Goal: Transaction & Acquisition: Purchase product/service

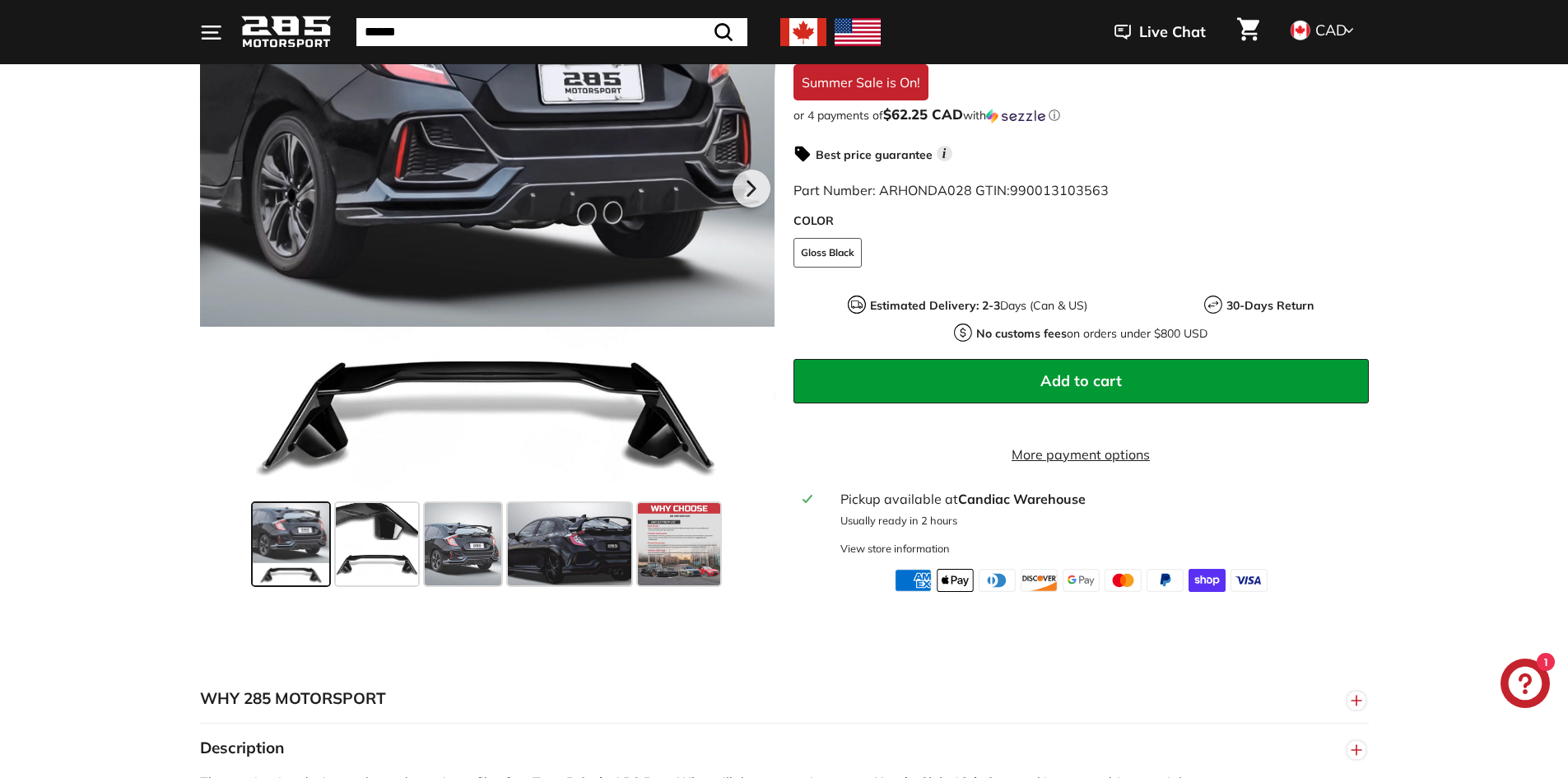
scroll to position [411, 0]
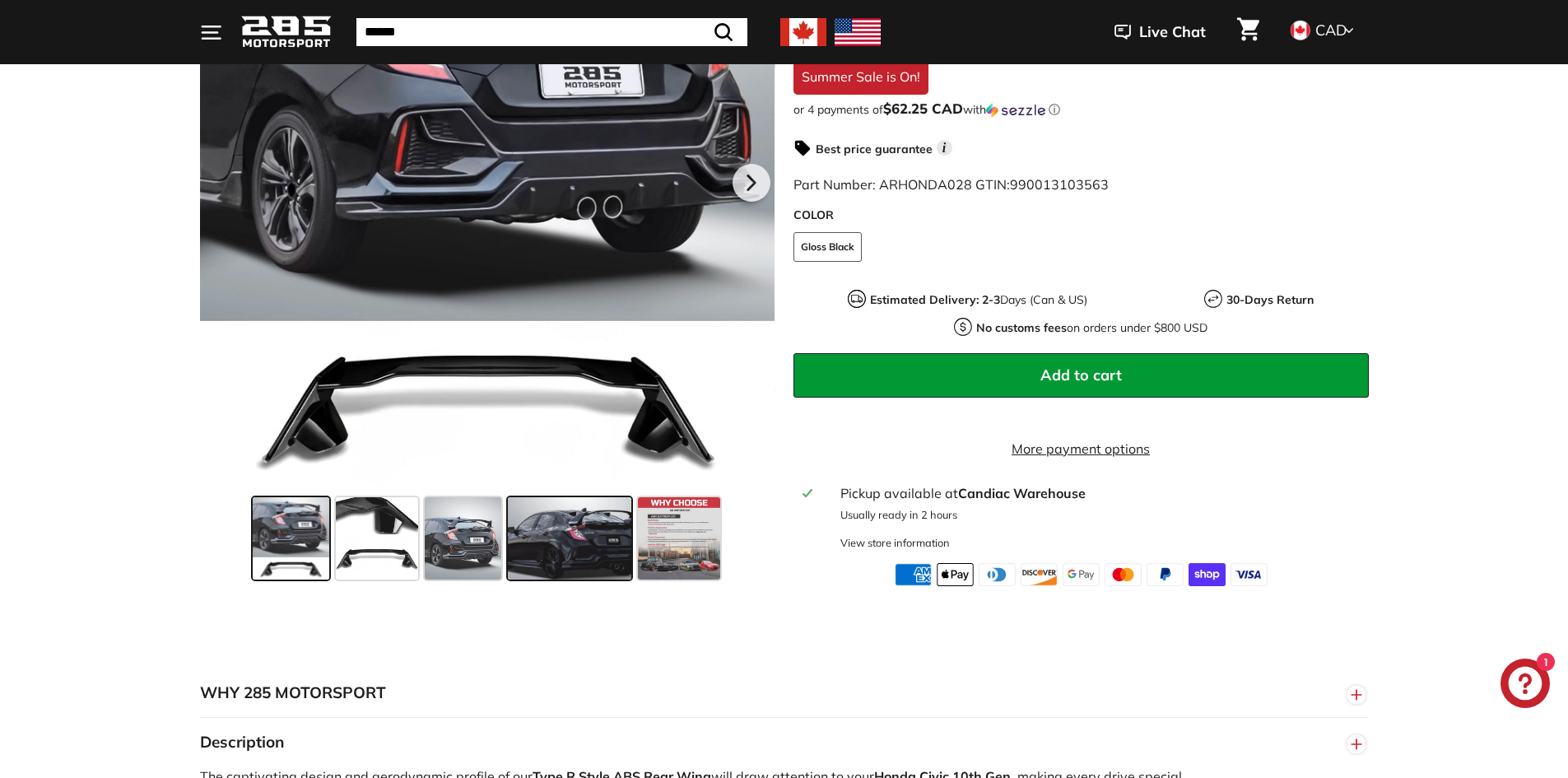
click at [563, 538] on span at bounding box center [570, 538] width 124 height 82
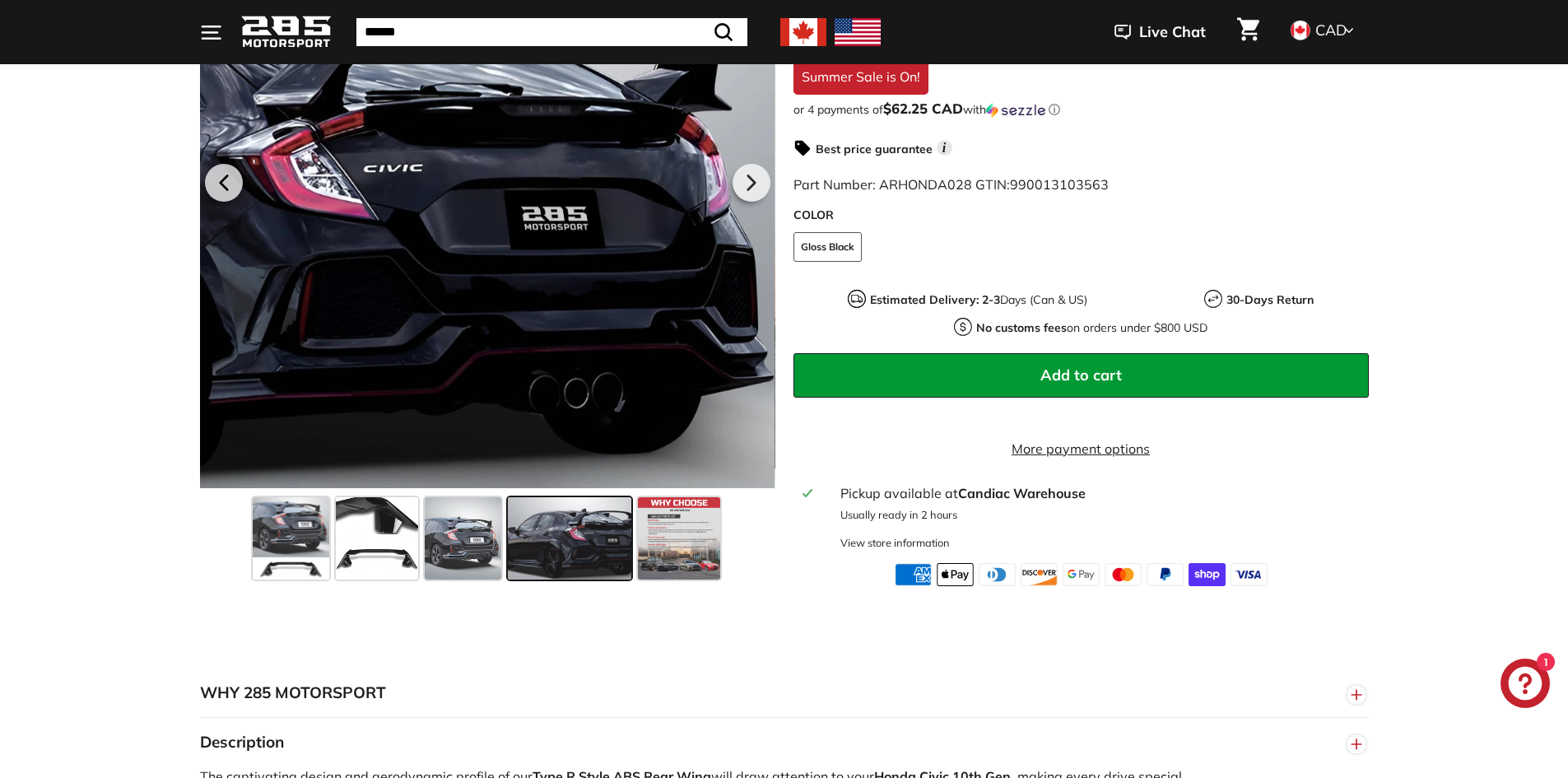
scroll to position [82, 0]
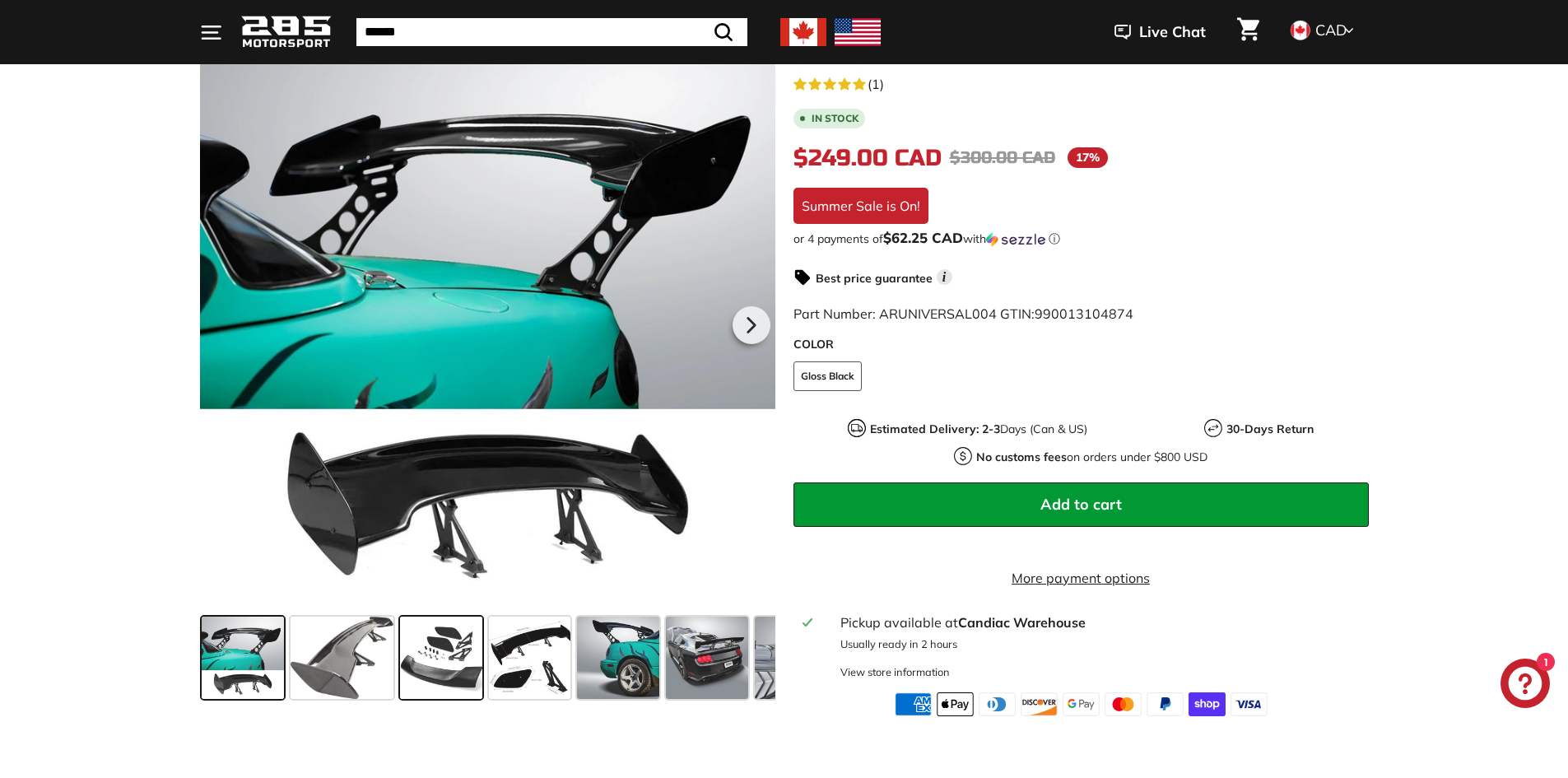
click at [423, 650] on span at bounding box center [441, 658] width 82 height 82
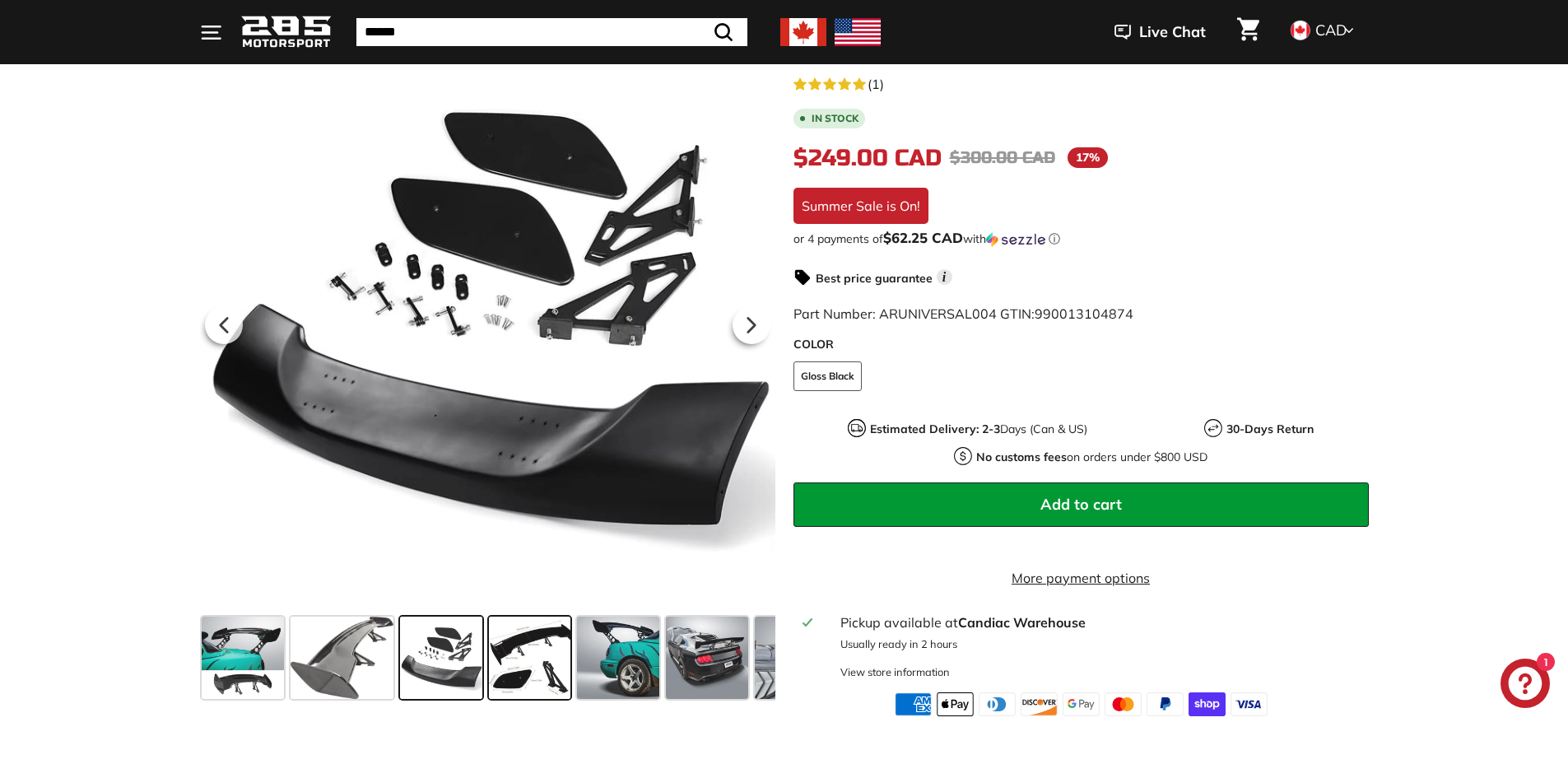
click at [535, 651] on span at bounding box center [530, 658] width 82 height 82
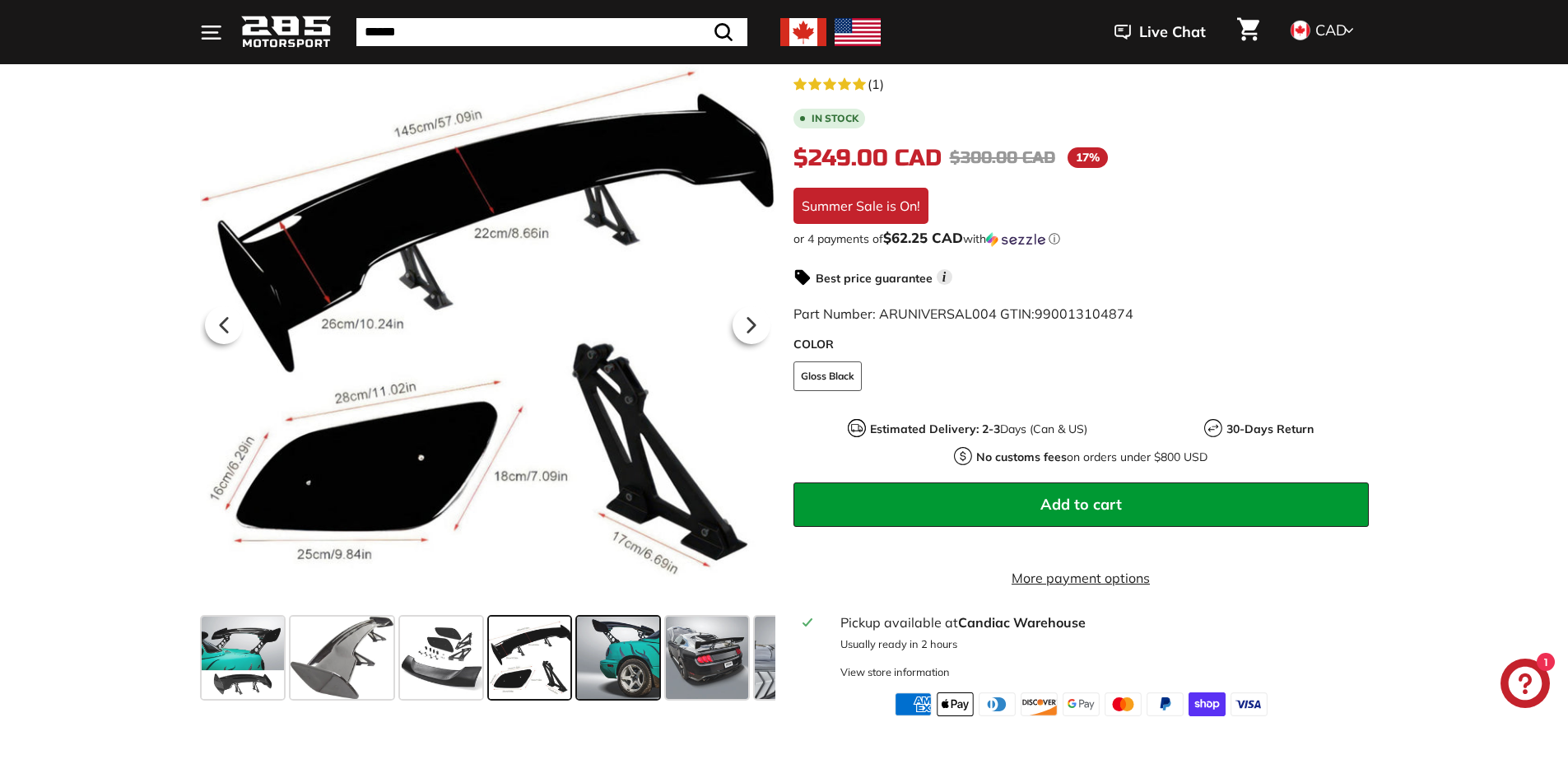
click at [616, 656] on span at bounding box center [618, 658] width 82 height 82
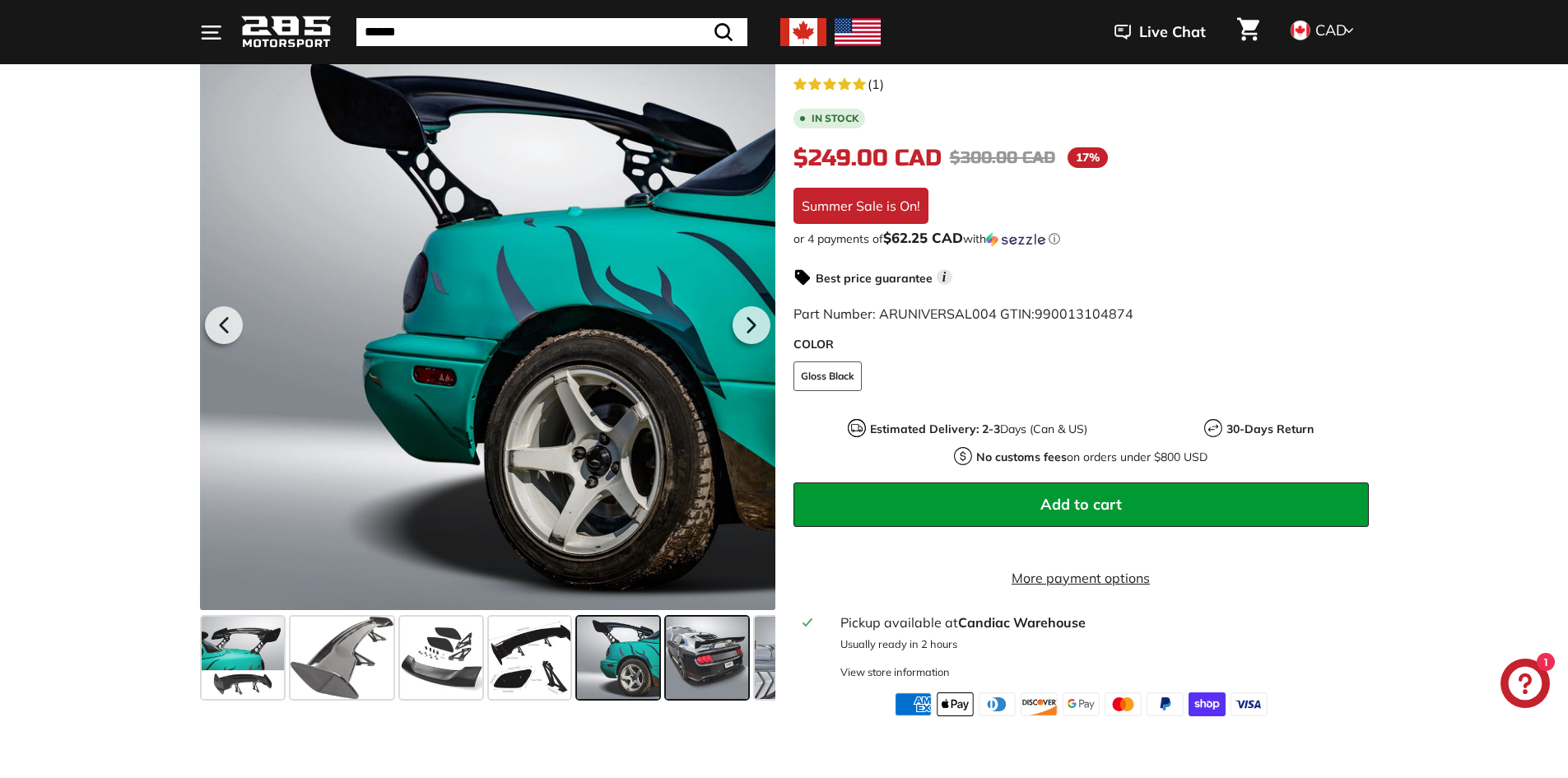
click at [696, 660] on span at bounding box center [707, 658] width 82 height 82
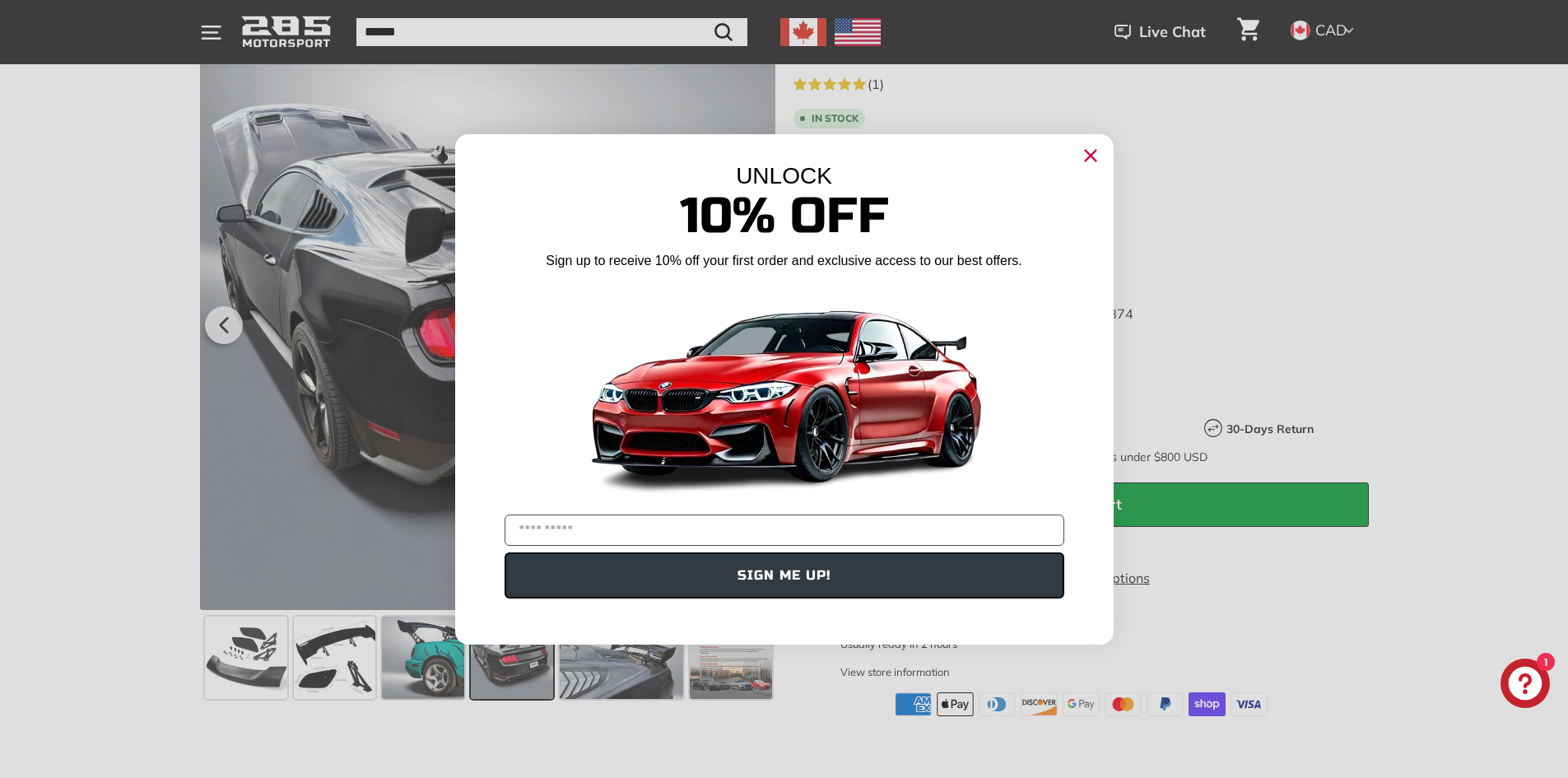
scroll to position [0, 196]
click at [1090, 158] on circle "Close dialog" at bounding box center [1090, 155] width 25 height 25
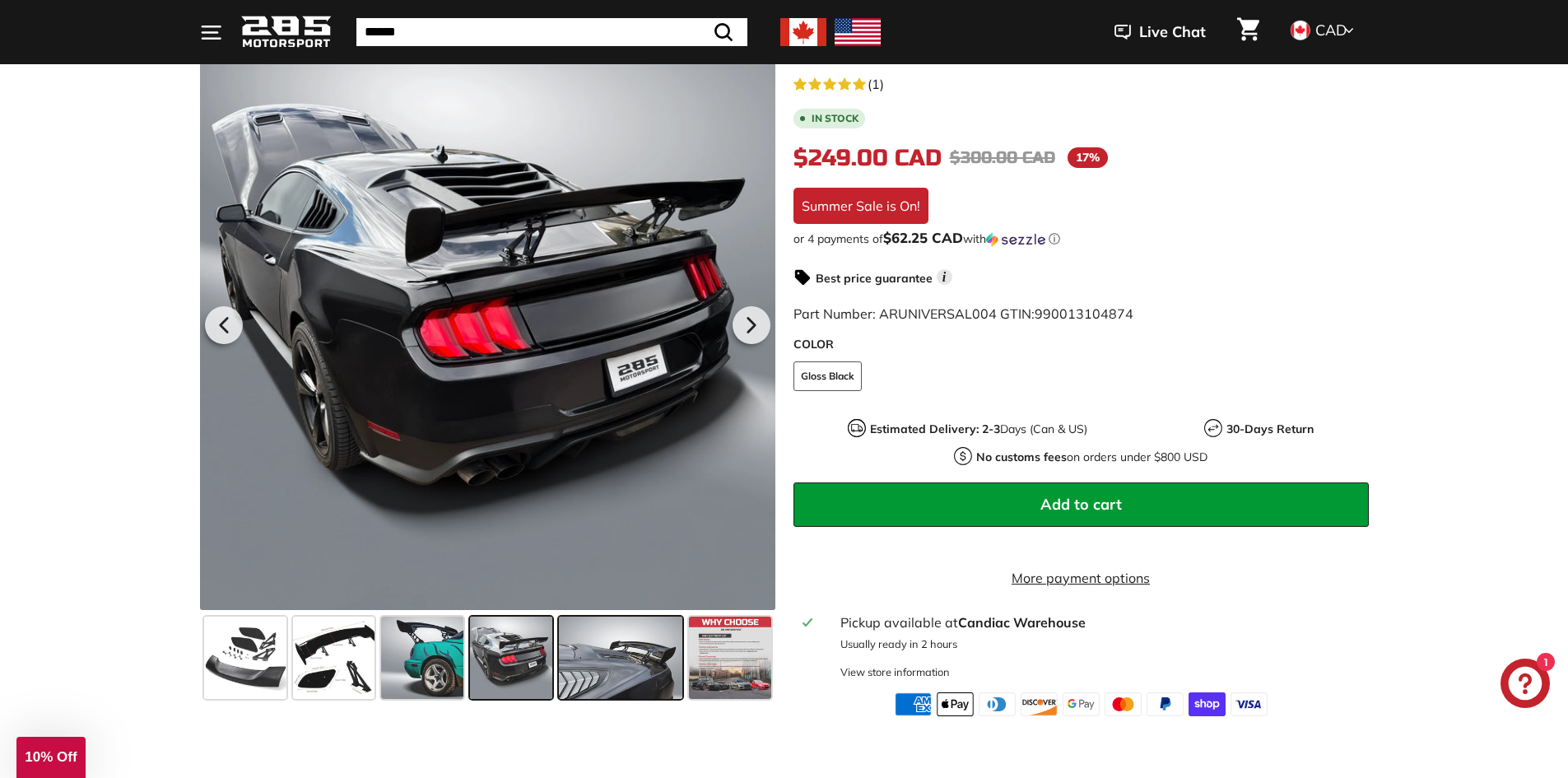
click at [652, 667] on span at bounding box center [621, 658] width 124 height 82
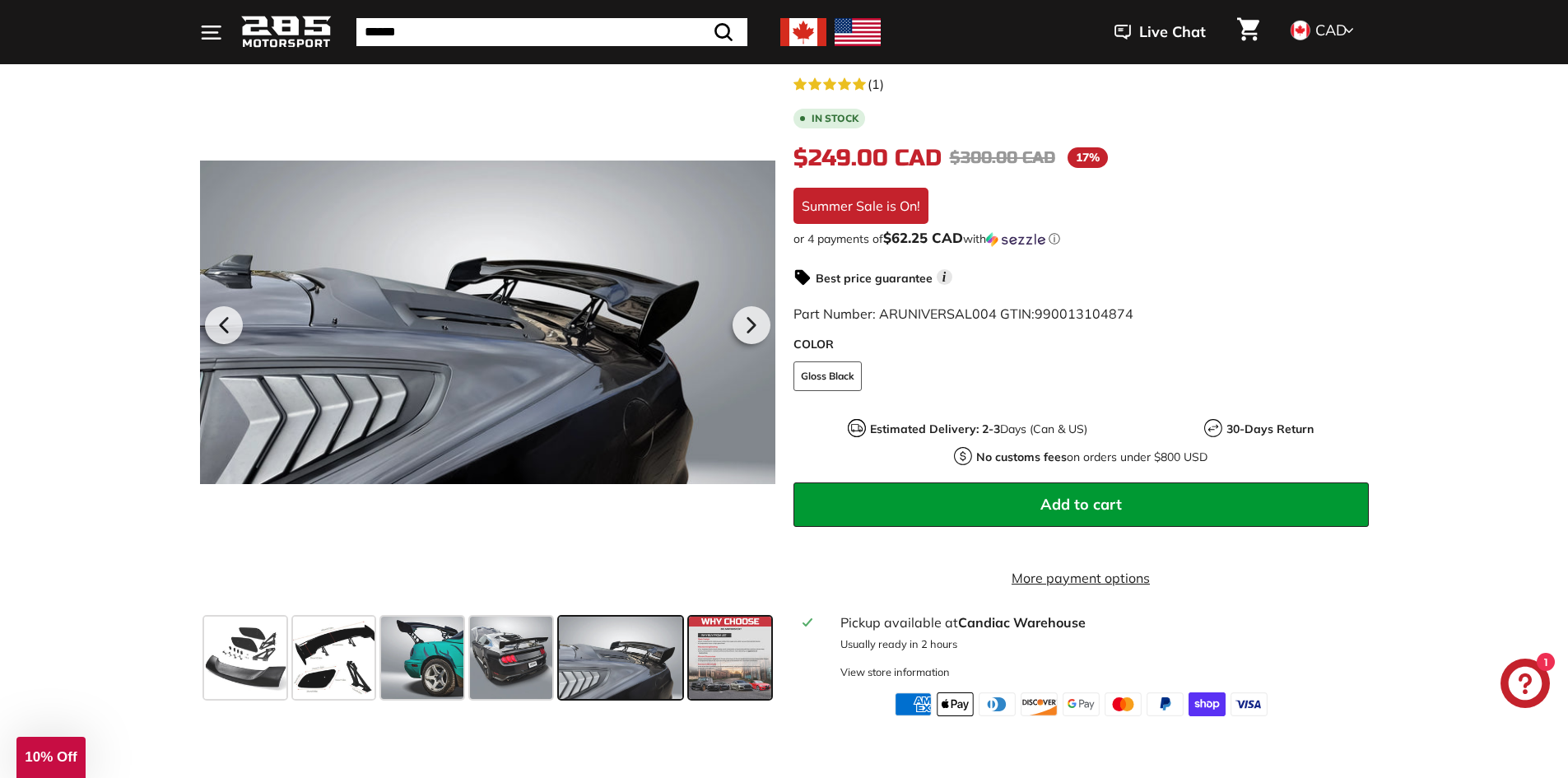
click at [720, 651] on span at bounding box center [730, 658] width 82 height 82
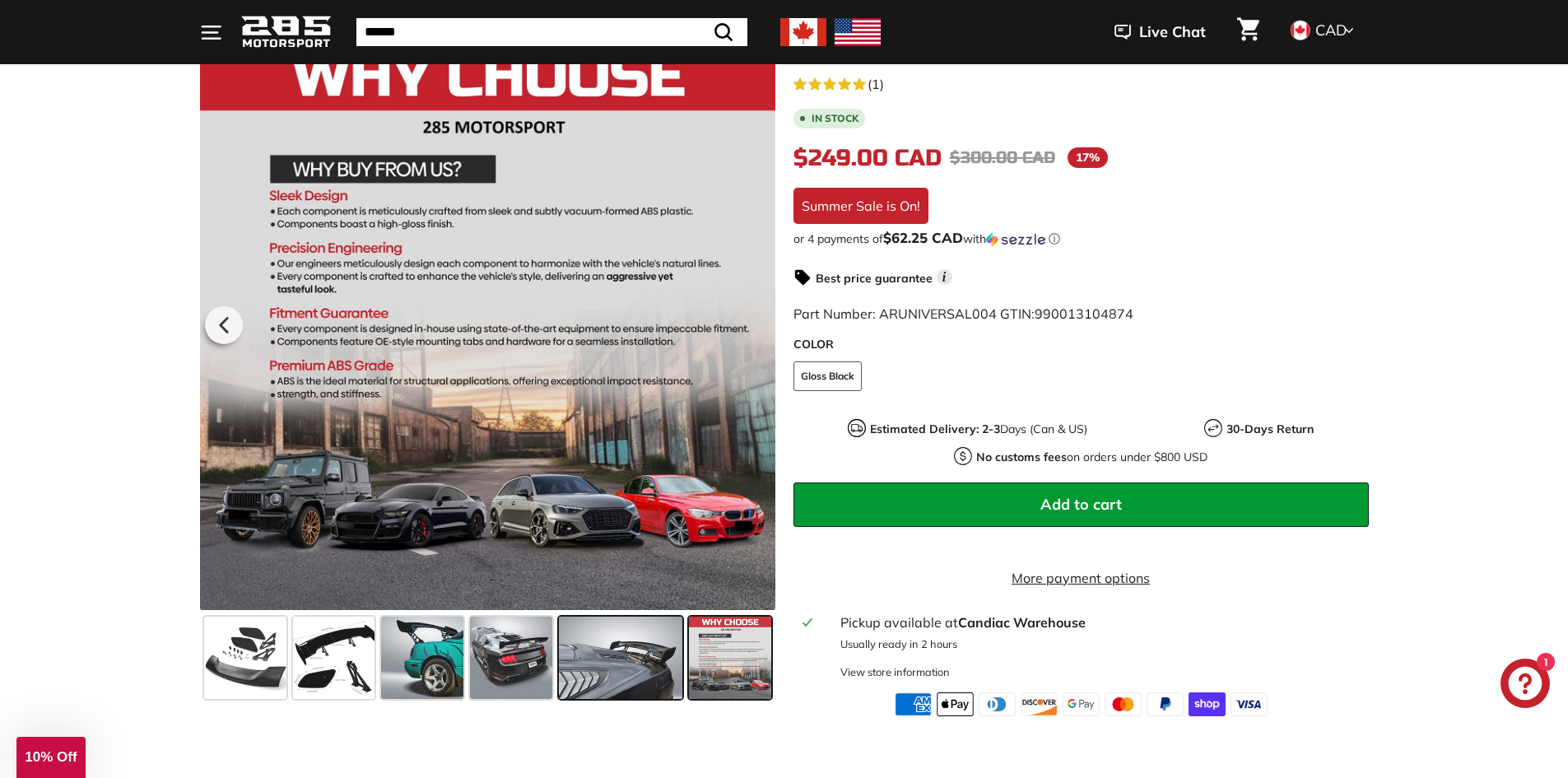
click at [608, 654] on span at bounding box center [621, 658] width 124 height 82
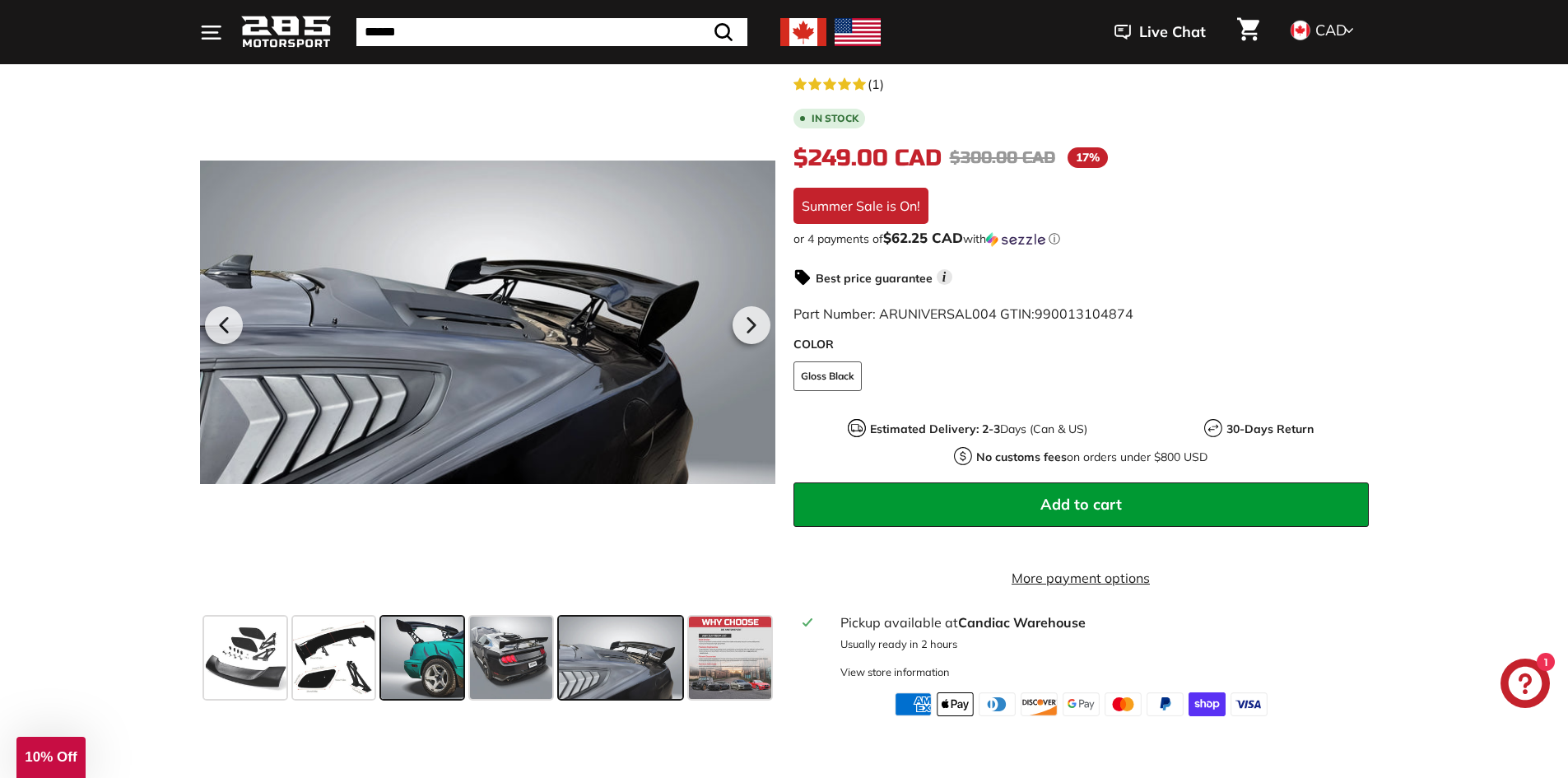
click at [461, 654] on span at bounding box center [422, 658] width 82 height 82
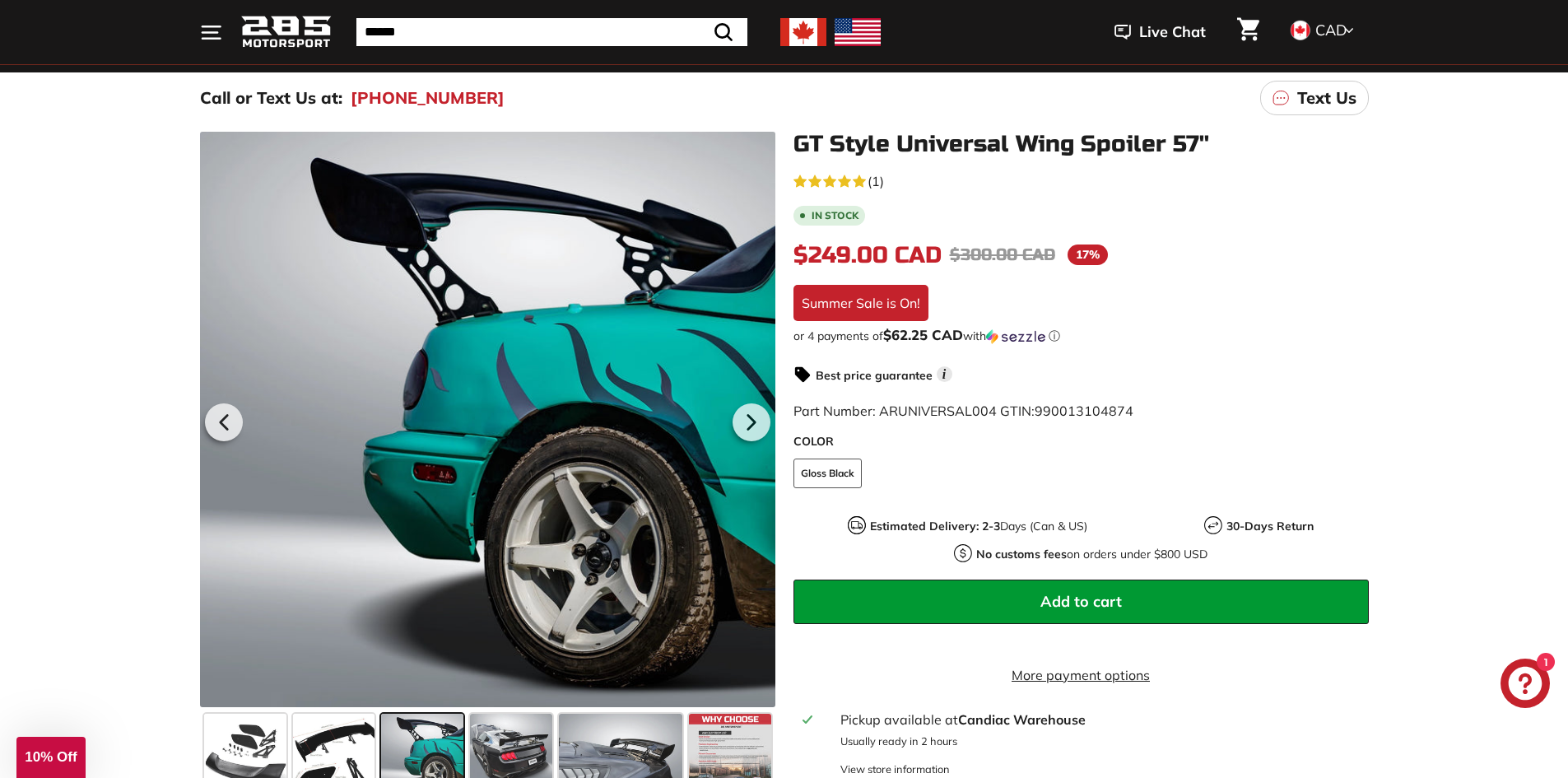
scroll to position [165, 0]
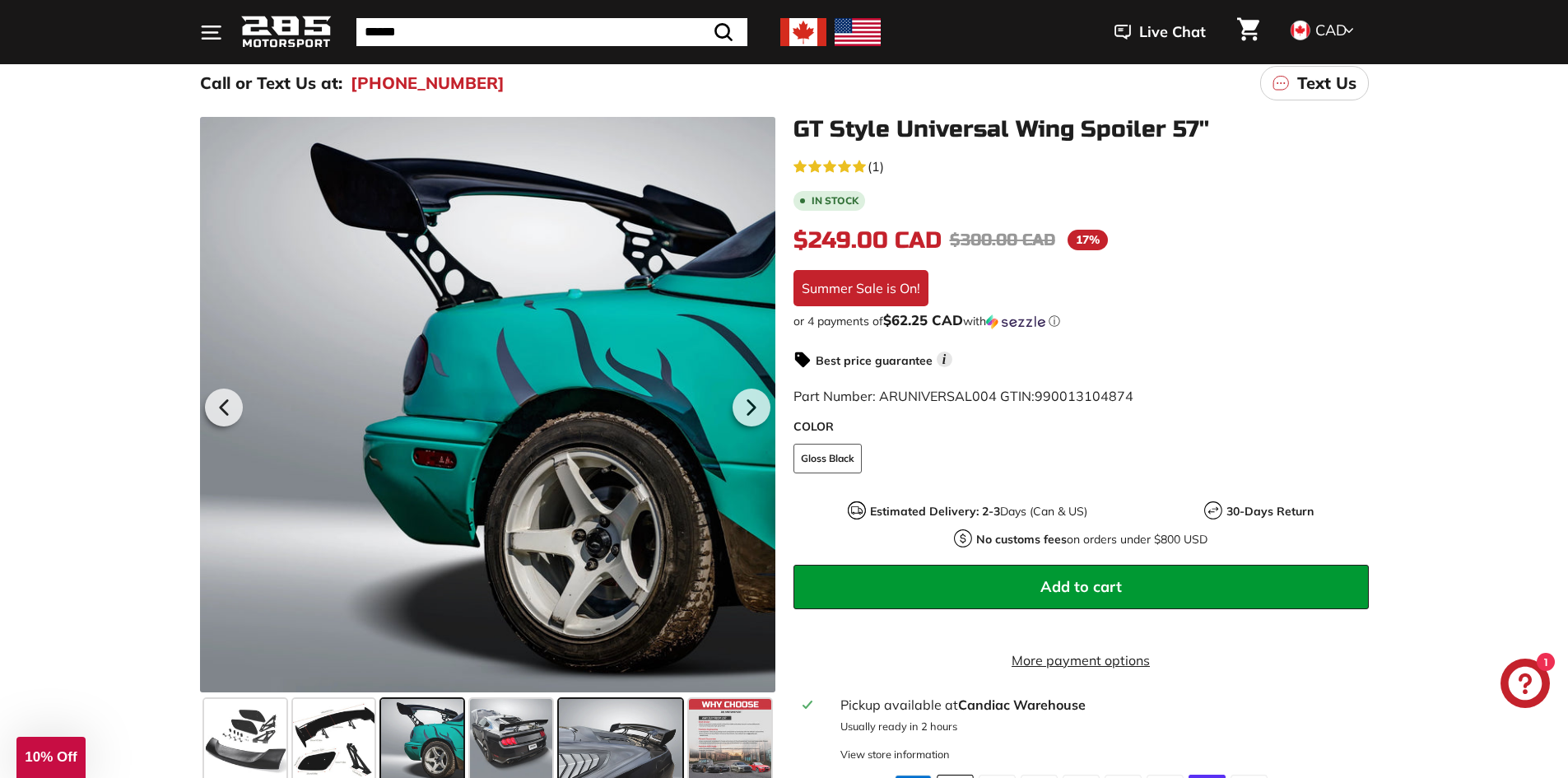
click at [630, 750] on span at bounding box center [621, 740] width 124 height 82
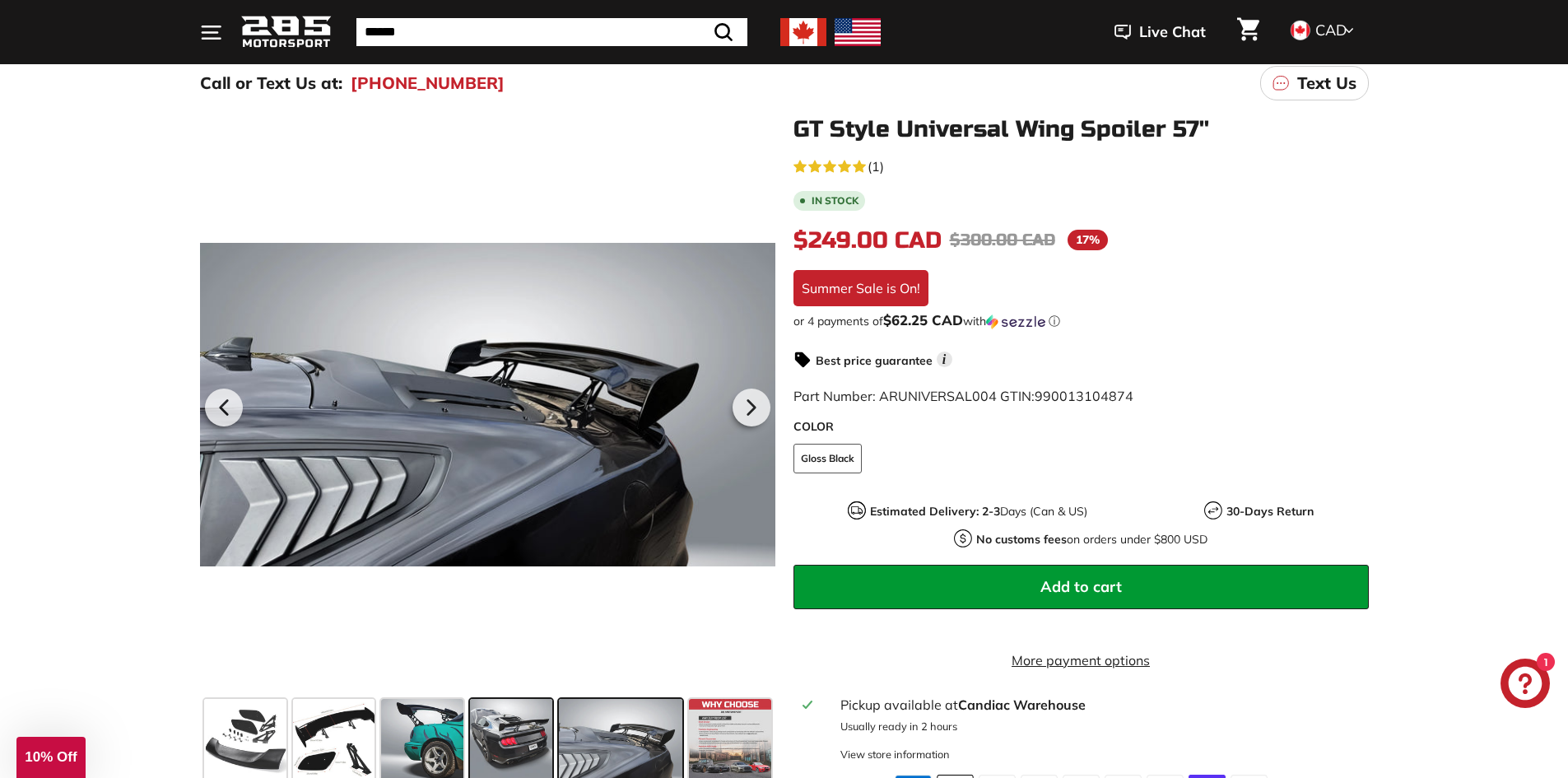
click at [512, 736] on span at bounding box center [511, 740] width 82 height 82
